Goal: Task Accomplishment & Management: Use online tool/utility

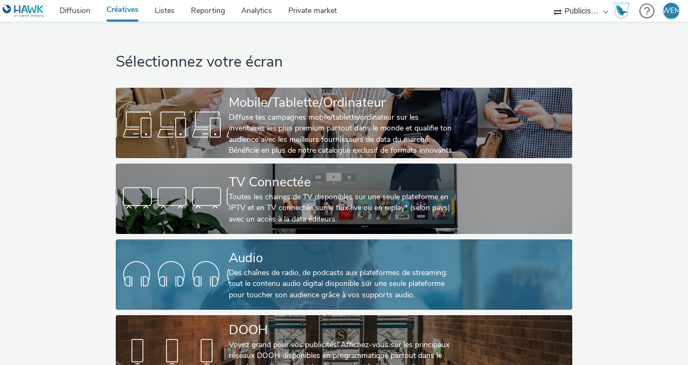
click at [322, 274] on div "Des chaînes de radio, de podcasts aux plateformes de streaming: tout le contenu…" at bounding box center [342, 283] width 226 height 33
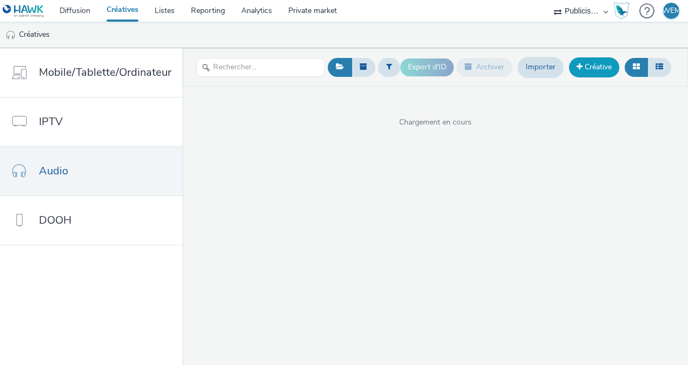
click at [579, 64] on span at bounding box center [580, 67] width 6 height 8
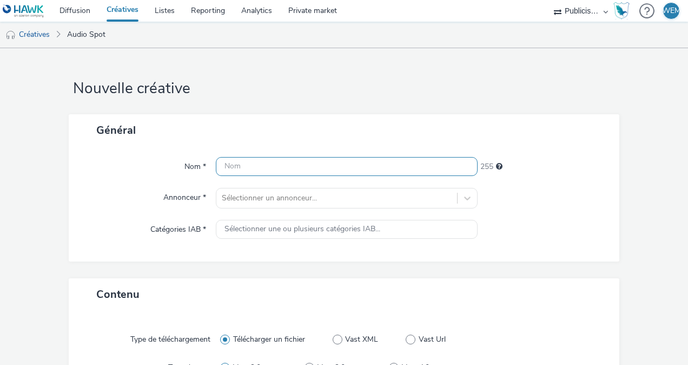
click at [291, 160] on input "text" at bounding box center [347, 166] width 262 height 19
click at [296, 167] on input "CITROEN_LEASING SOCIAL_S" at bounding box center [347, 166] width 262 height 19
drag, startPoint x: 332, startPoint y: 160, endPoint x: 350, endPoint y: 166, distance: 18.3
click at [334, 159] on input "CITROEN_LEASING SOCIAL_S" at bounding box center [347, 166] width 262 height 19
click at [493, 96] on h1 "Nouvelle créative" at bounding box center [344, 88] width 551 height 21
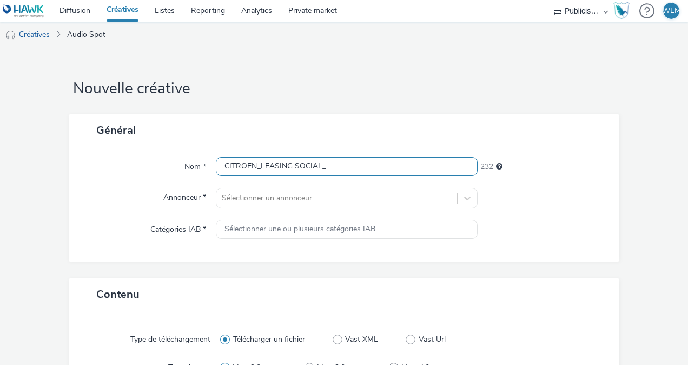
click at [337, 168] on input "CITROEN_LEASING SOCIAL_" at bounding box center [347, 166] width 262 height 19
click at [284, 167] on input "CITROEN_LEASING SOCIAL_" at bounding box center [347, 166] width 262 height 19
drag, startPoint x: 327, startPoint y: 164, endPoint x: 216, endPoint y: 163, distance: 110.9
click at [216, 163] on input "CITROEN_LEASING SOCIAL_" at bounding box center [347, 166] width 262 height 19
click at [272, 123] on div "Général" at bounding box center [344, 130] width 551 height 32
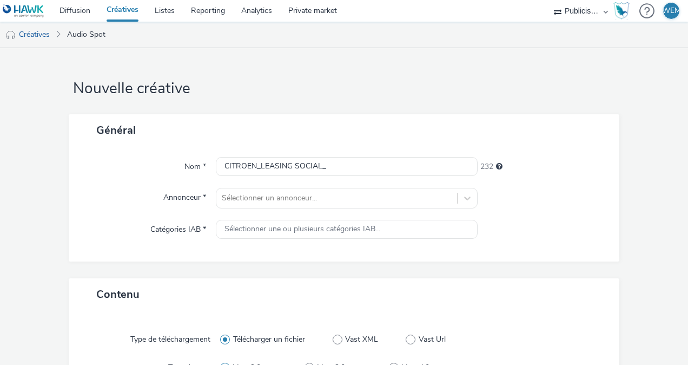
click at [89, 159] on div "Nom *" at bounding box center [148, 166] width 136 height 19
click at [575, 130] on div "Général" at bounding box center [344, 130] width 551 height 32
click at [332, 165] on input "CITROEN_LEASING SOCIAL_" at bounding box center [347, 166] width 262 height 19
click at [325, 161] on input "CITROEN_LEASING SOCIAL_SEPTEMBRE" at bounding box center [347, 166] width 262 height 19
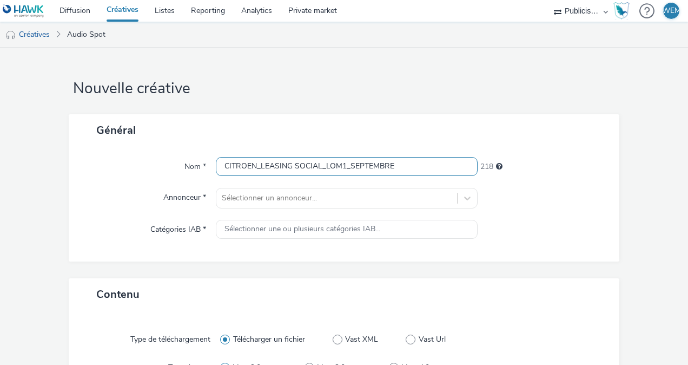
drag, startPoint x: 416, startPoint y: 169, endPoint x: -2, endPoint y: 173, distance: 417.7
click at [0, 173] on html "Diffusion Créatives Listes Reporting Analytics Private market Publicis Media Au…" at bounding box center [344, 182] width 688 height 365
type input "CITROEN_LEASING SOCIAL_LOM1_SEPTEMBRE"
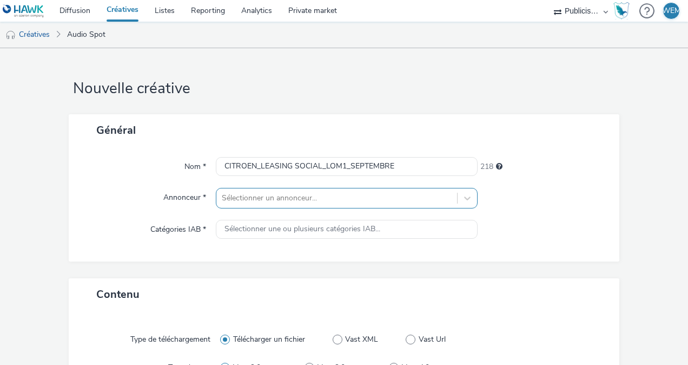
click at [275, 198] on div "Sélectionner un annonceur..." at bounding box center [347, 198] width 262 height 21
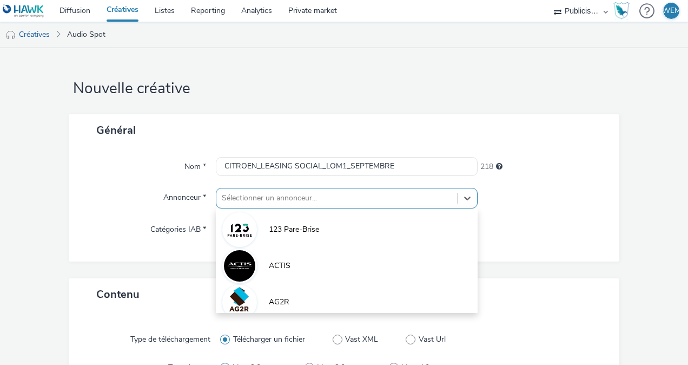
scroll to position [58, 0]
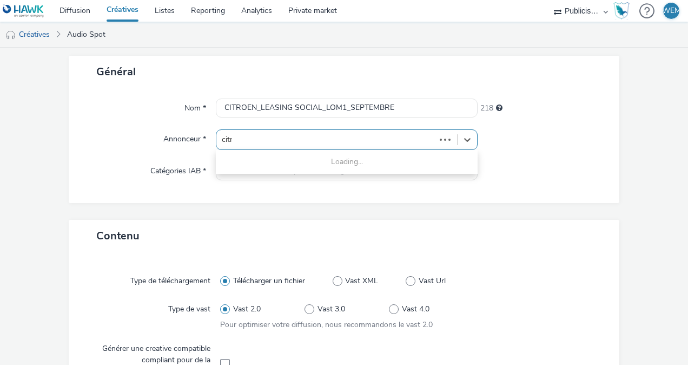
type input "citro"
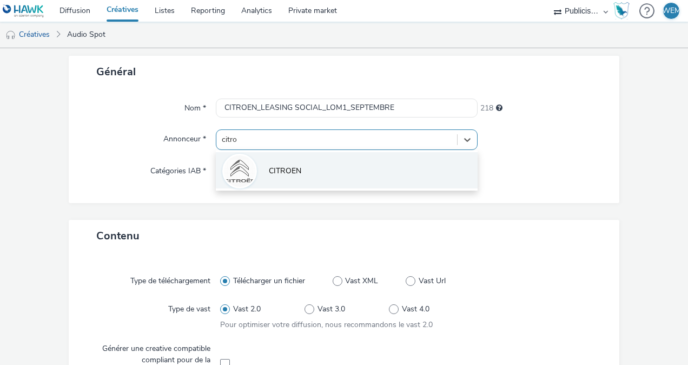
click at [307, 169] on li "CITROEN" at bounding box center [347, 170] width 262 height 36
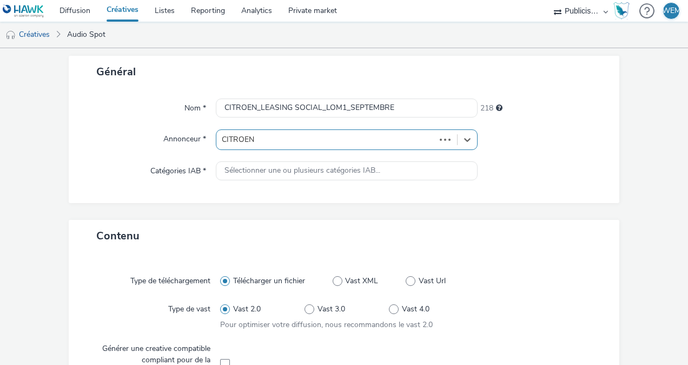
type input "[URL][DOMAIN_NAME]"
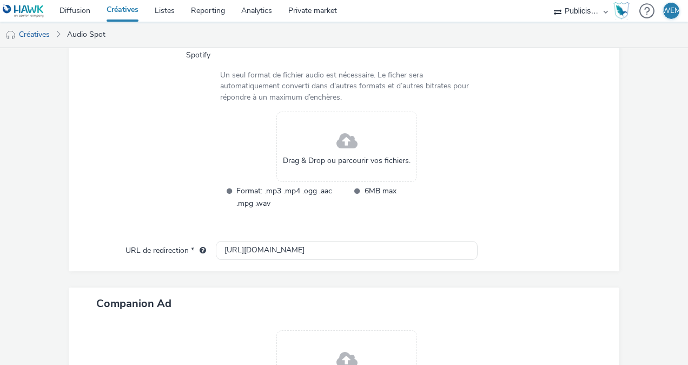
scroll to position [247, 0]
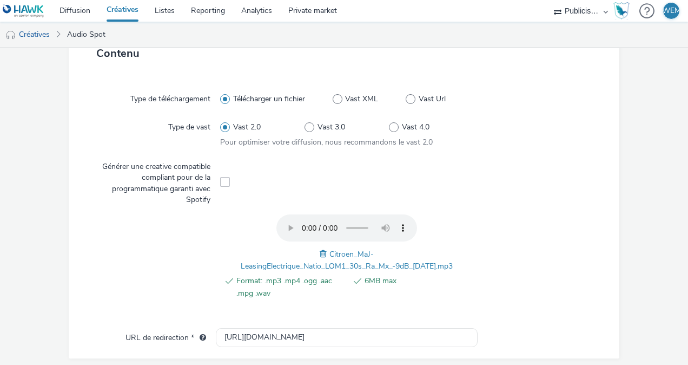
click at [553, 206] on div "Type de téléchargement Télécharger un fichier Vast XML Vast Url Type de vast Va…" at bounding box center [344, 204] width 529 height 247
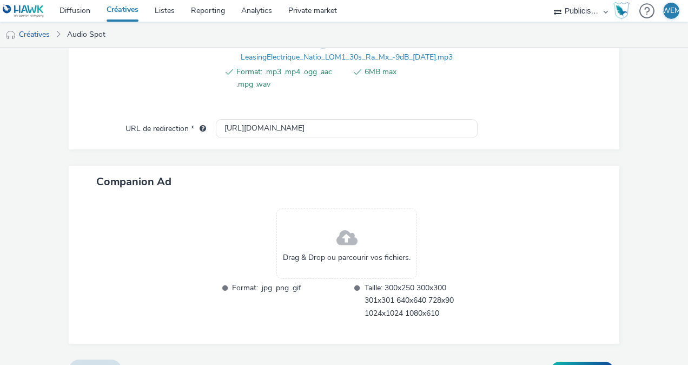
scroll to position [478, 0]
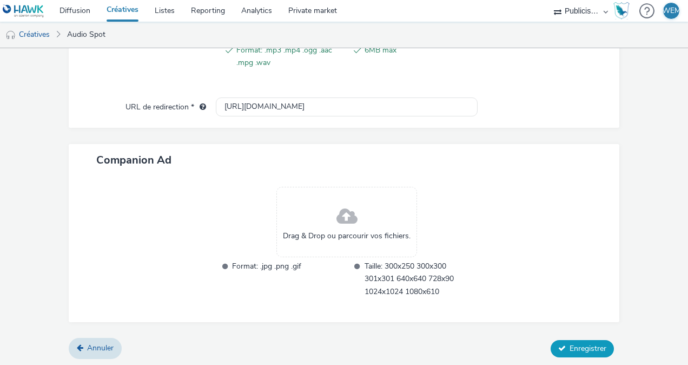
click at [570, 345] on span "Enregistrer" at bounding box center [588, 348] width 37 height 10
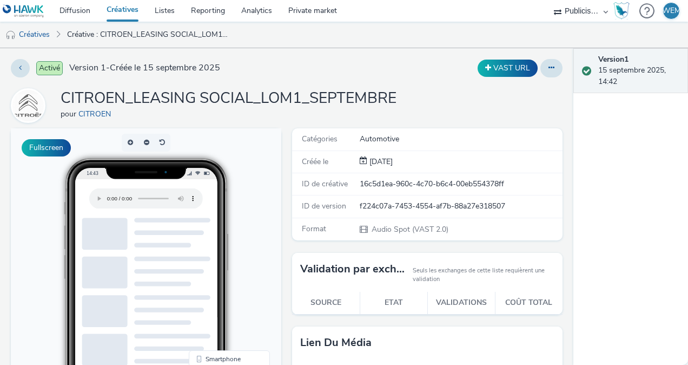
click at [359, 58] on div "Activé Version 1 - Créée le 15 septembre 2025 VAST URL CITROEN_LEASING SOCIAL_L…" at bounding box center [287, 206] width 574 height 317
click at [32, 249] on body "14:43 Smartphone Desktop QR Code" at bounding box center [146, 350] width 271 height 444
click at [403, 91] on div "CITROEN_LEASING SOCIAL_LOM1_SEPTEMBRE pour CITROEN" at bounding box center [287, 105] width 552 height 35
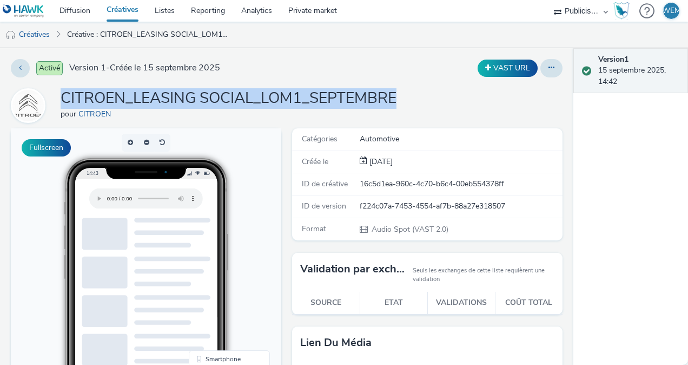
drag, startPoint x: 419, startPoint y: 99, endPoint x: 62, endPoint y: 97, distance: 356.6
click at [62, 97] on div "CITROEN_LEASING SOCIAL_LOM1_SEPTEMBRE pour CITROEN" at bounding box center [287, 105] width 552 height 35
copy h1 "CITROEN_LEASING SOCIAL_LOM1_SEPTEMBRE"
click at [123, 12] on link "Créatives" at bounding box center [122, 11] width 48 height 22
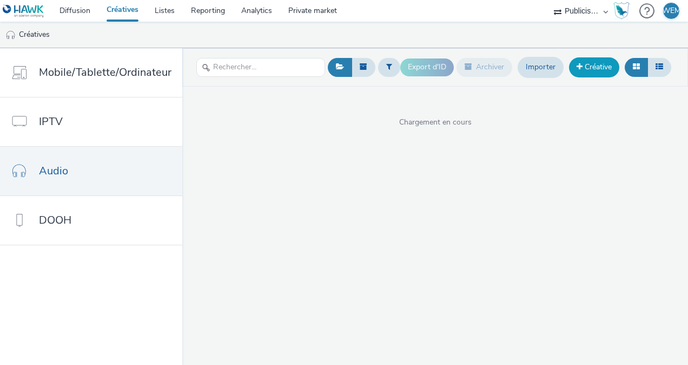
click at [607, 63] on link "Créative" at bounding box center [594, 66] width 50 height 19
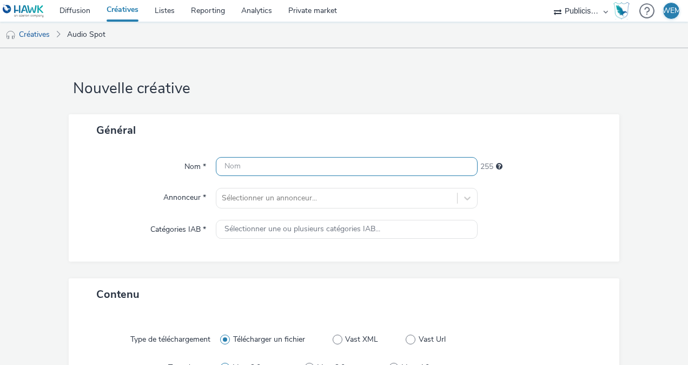
click at [244, 168] on input "text" at bounding box center [347, 166] width 262 height 19
paste input "CITROEN_LEASING SOCIAL_LOM1_SEPTEMBRE"
click at [340, 163] on input "CITROEN_LEASING SOCIAL_LOM1_SEPTEMBRE" at bounding box center [347, 166] width 262 height 19
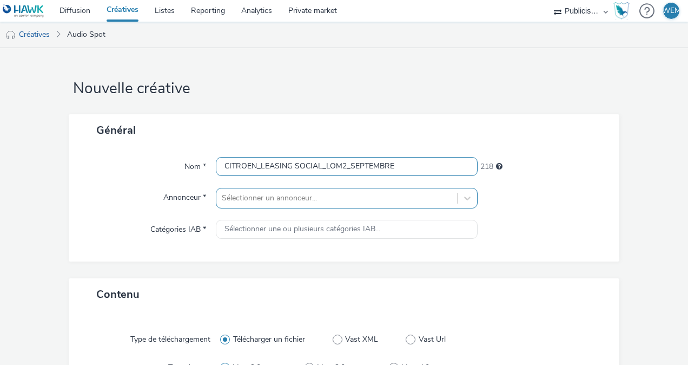
type input "CITROEN_LEASING SOCIAL_LOM2_SEPTEMBRE"
click at [330, 195] on div "Sélectionner un annonceur..." at bounding box center [347, 198] width 262 height 21
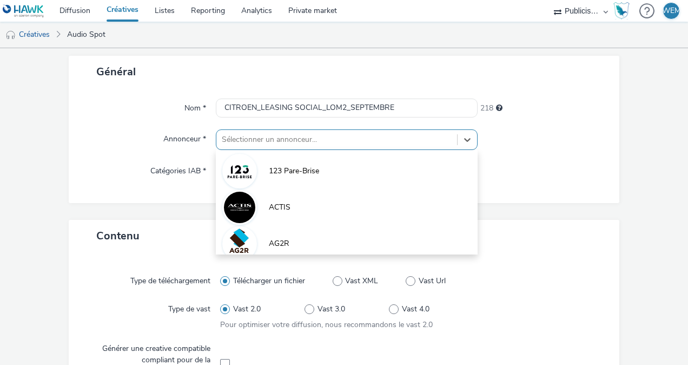
scroll to position [58, 0]
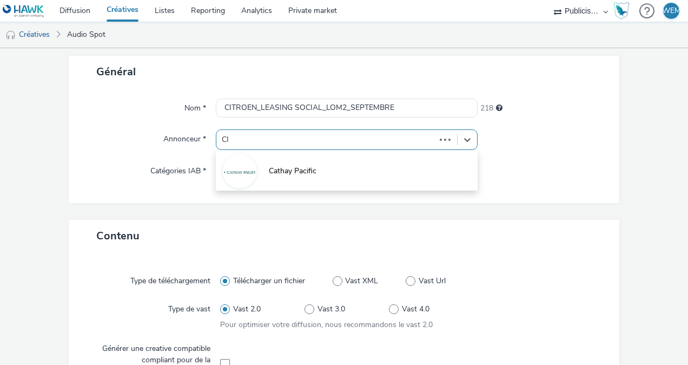
type input "CIT"
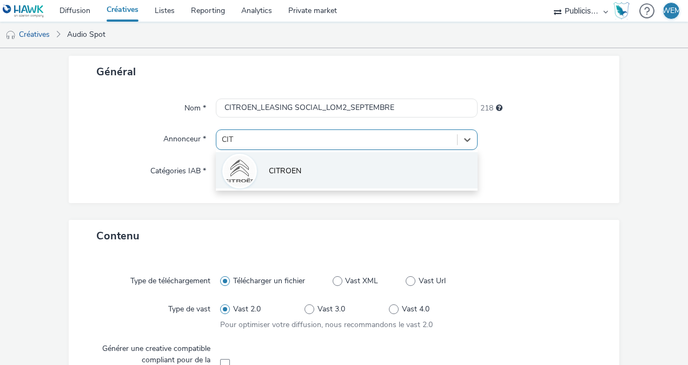
click at [313, 169] on li "CITROEN" at bounding box center [347, 170] width 262 height 36
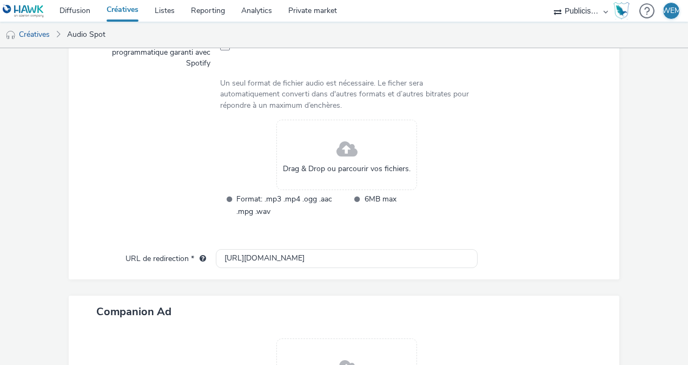
scroll to position [392, 0]
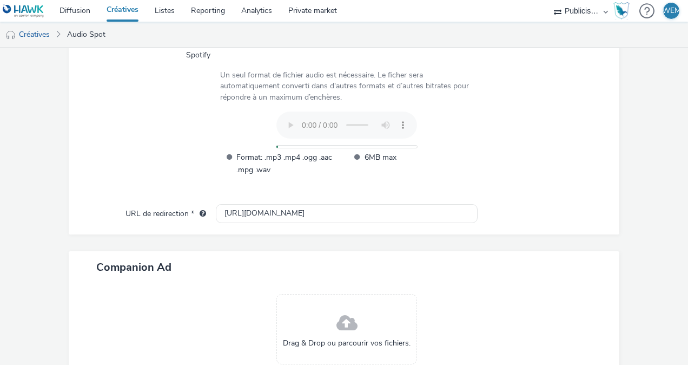
click at [568, 147] on div at bounding box center [536, 148] width 127 height 75
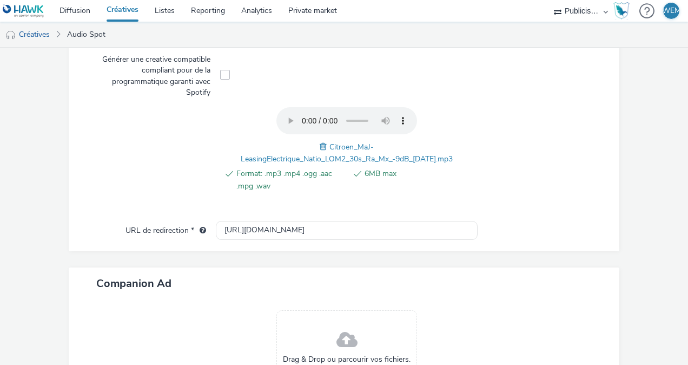
scroll to position [478, 0]
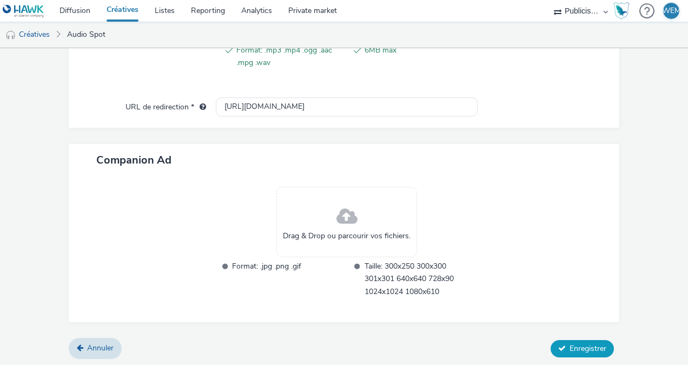
click at [599, 346] on button "Enregistrer" at bounding box center [582, 348] width 63 height 17
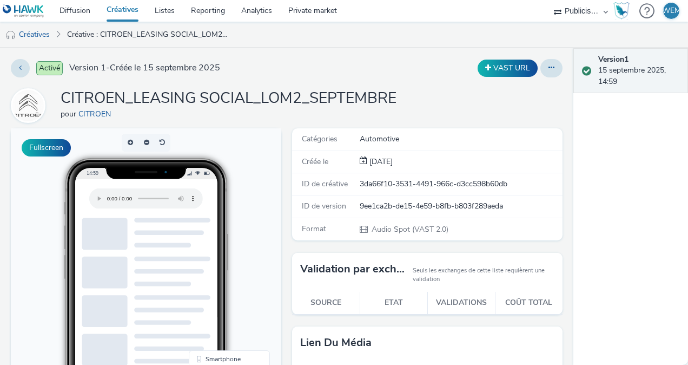
click at [119, 1] on link "Créatives" at bounding box center [122, 11] width 48 height 22
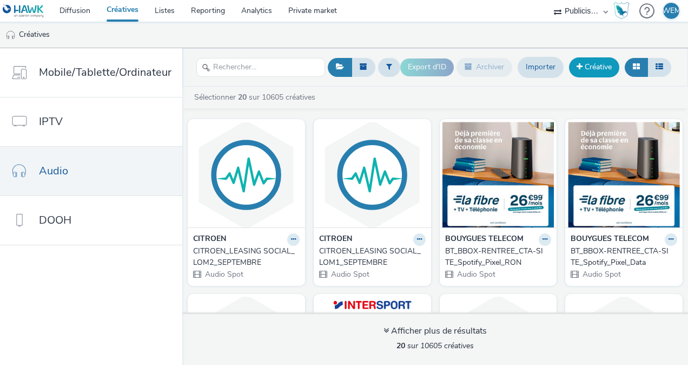
click at [601, 68] on link "Créative" at bounding box center [594, 66] width 50 height 19
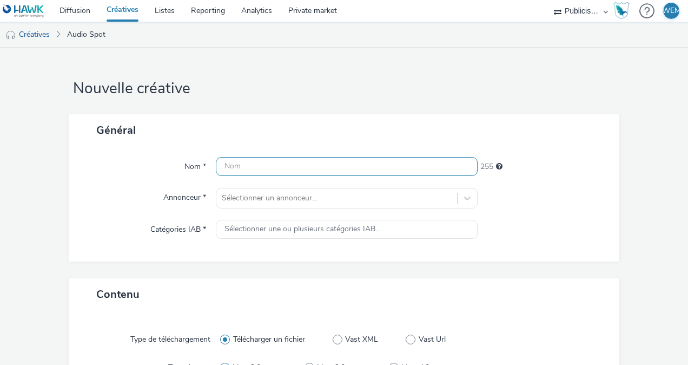
click at [234, 159] on input "text" at bounding box center [347, 166] width 262 height 19
paste input "CITROEN_LEASING SOCIAL_LOM1_SEPTEMBRE"
click at [342, 161] on input "CITROEN_LEASING SOCIAL_LOM1_SEPTEMBRE" at bounding box center [347, 166] width 262 height 19
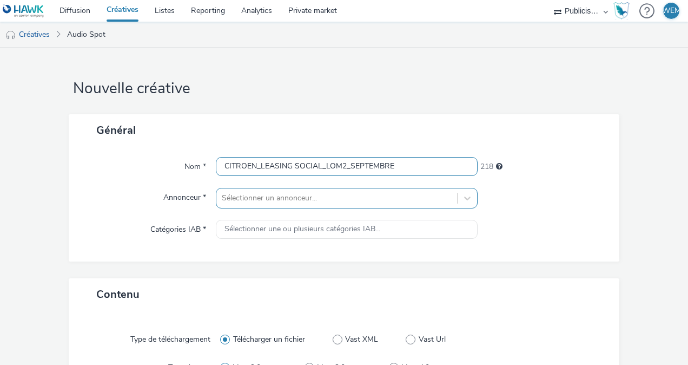
type input "CITROEN_LEASING SOCIAL_LOM2_SEPTEMBRE"
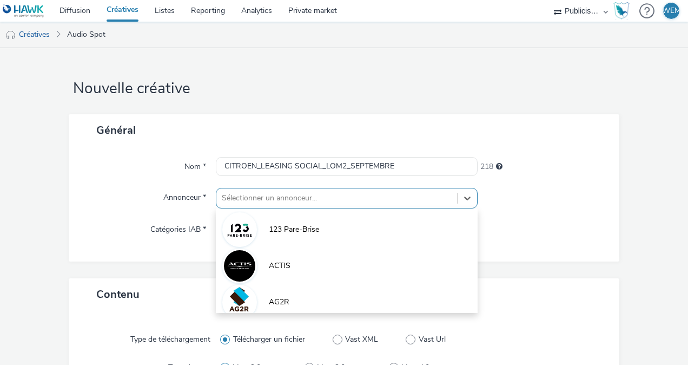
click at [364, 201] on div "option 123 Pare-Brise focused, 1 of 10. 10 results available. Use Up and Down t…" at bounding box center [347, 198] width 262 height 21
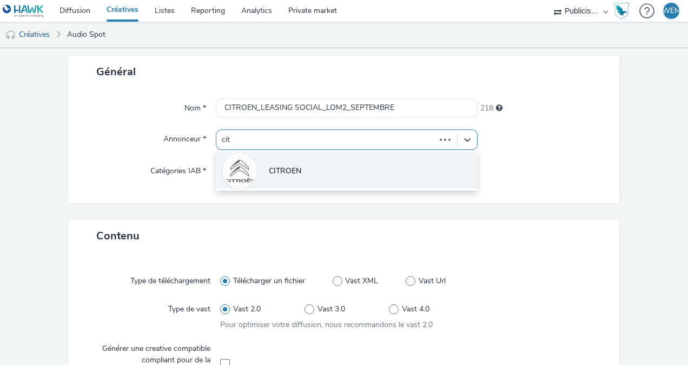
type input "citr"
click at [295, 166] on span "CITROEN" at bounding box center [285, 171] width 32 height 11
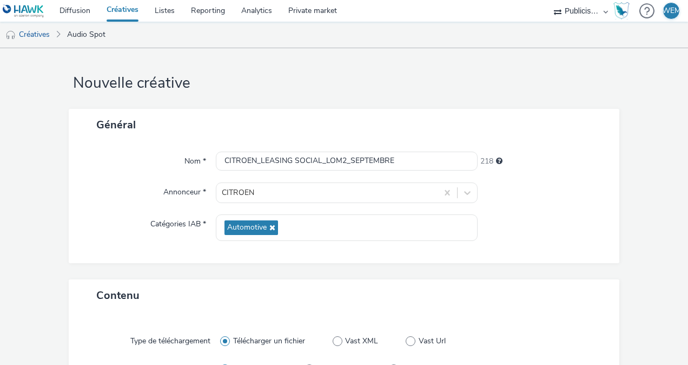
scroll to position [0, 0]
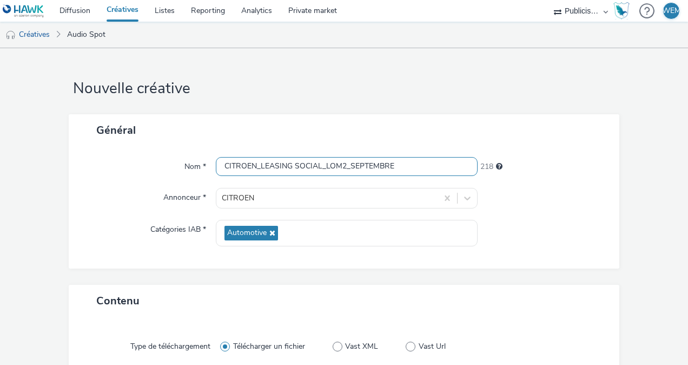
click at [342, 162] on input "CITROEN_LEASING SOCIAL_LOM2_SEPTEMBRE" at bounding box center [347, 166] width 262 height 19
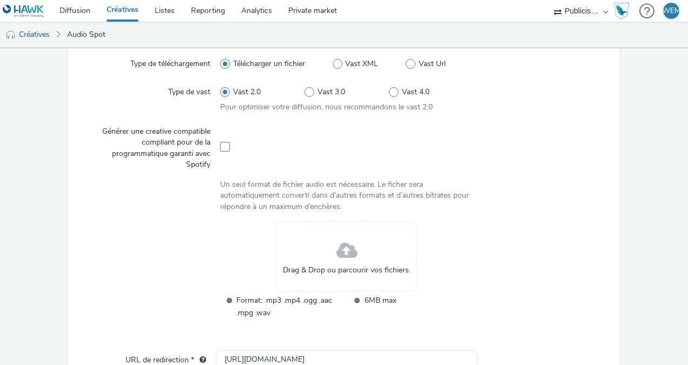
scroll to position [288, 0]
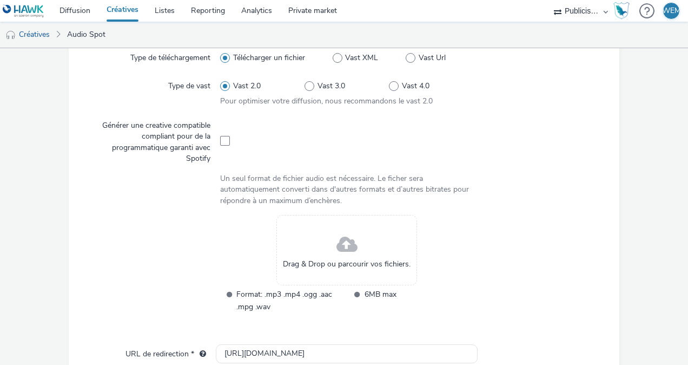
type input "CITROEN_LEASING SOCIAL_LOM3_SEPTEMBRE"
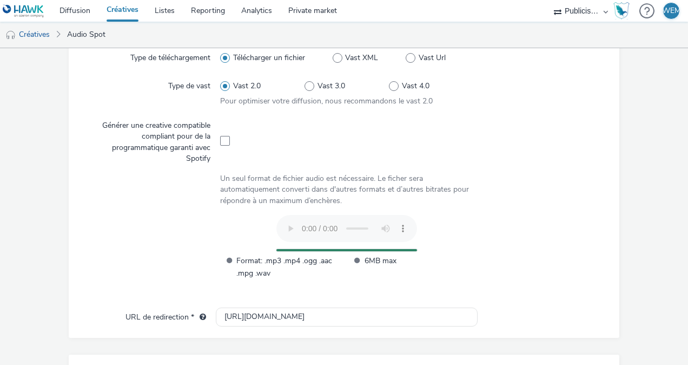
click at [29, 173] on form "Nouvelle créative Général Nom * CITROEN_LEASING SOCIAL_LOM3_SEPTEMBRE 218 Annon…" at bounding box center [344, 168] width 688 height 817
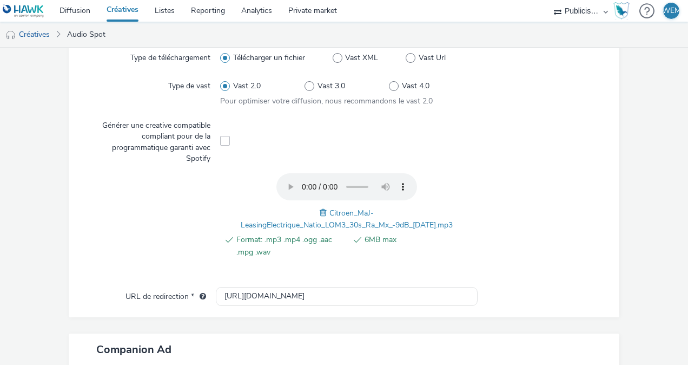
scroll to position [478, 0]
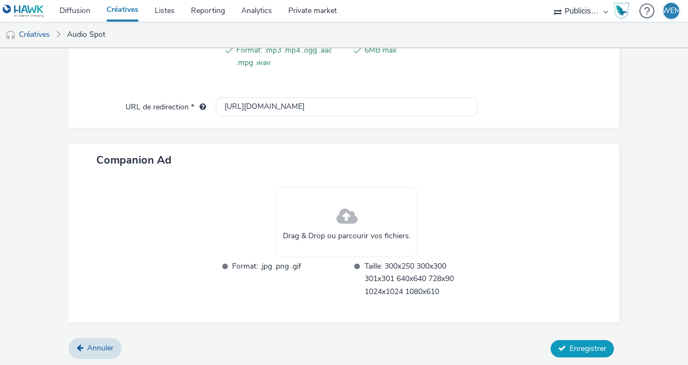
click at [570, 347] on span "Enregistrer" at bounding box center [588, 348] width 37 height 10
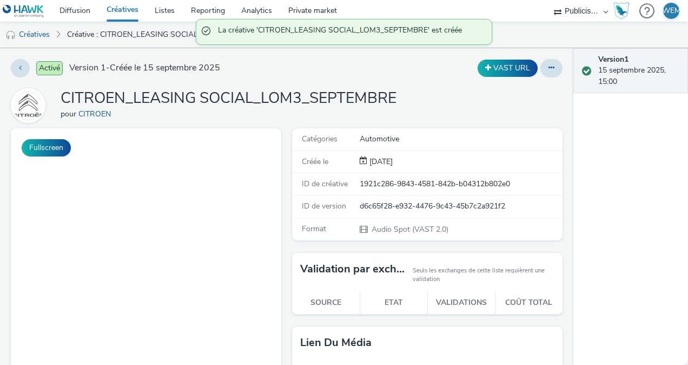
click at [400, 73] on div "VAST URL" at bounding box center [452, 68] width 221 height 18
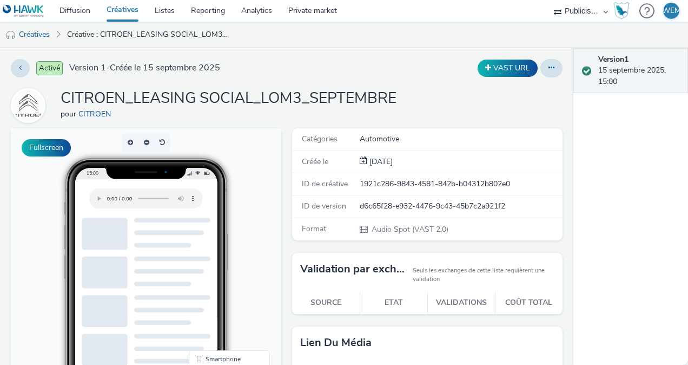
click at [400, 73] on div "VAST URL" at bounding box center [452, 68] width 221 height 18
drag, startPoint x: 346, startPoint y: 78, endPoint x: 301, endPoint y: 45, distance: 55.7
click at [345, 78] on div "Activé Version 1 - Créée le 15 septembre 2025 VAST URL CITROEN_LEASING SOCIAL_L…" at bounding box center [287, 206] width 574 height 317
click at [66, 12] on link "Diffusion" at bounding box center [74, 11] width 47 height 22
